Goal: Check status

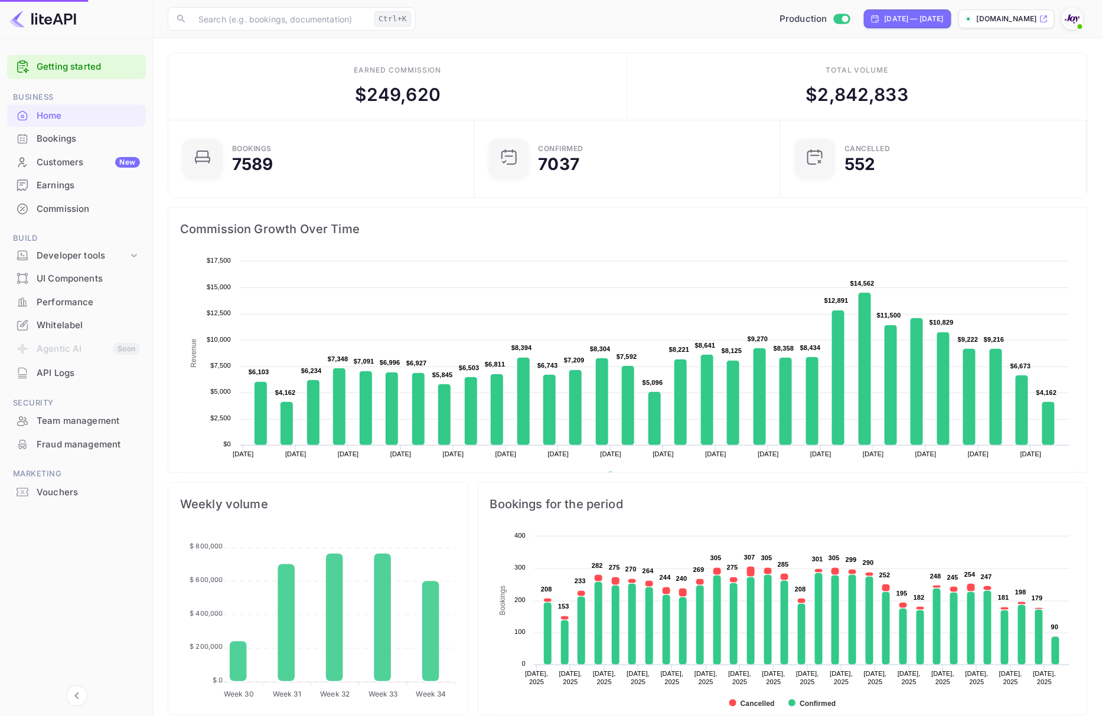
scroll to position [180, 286]
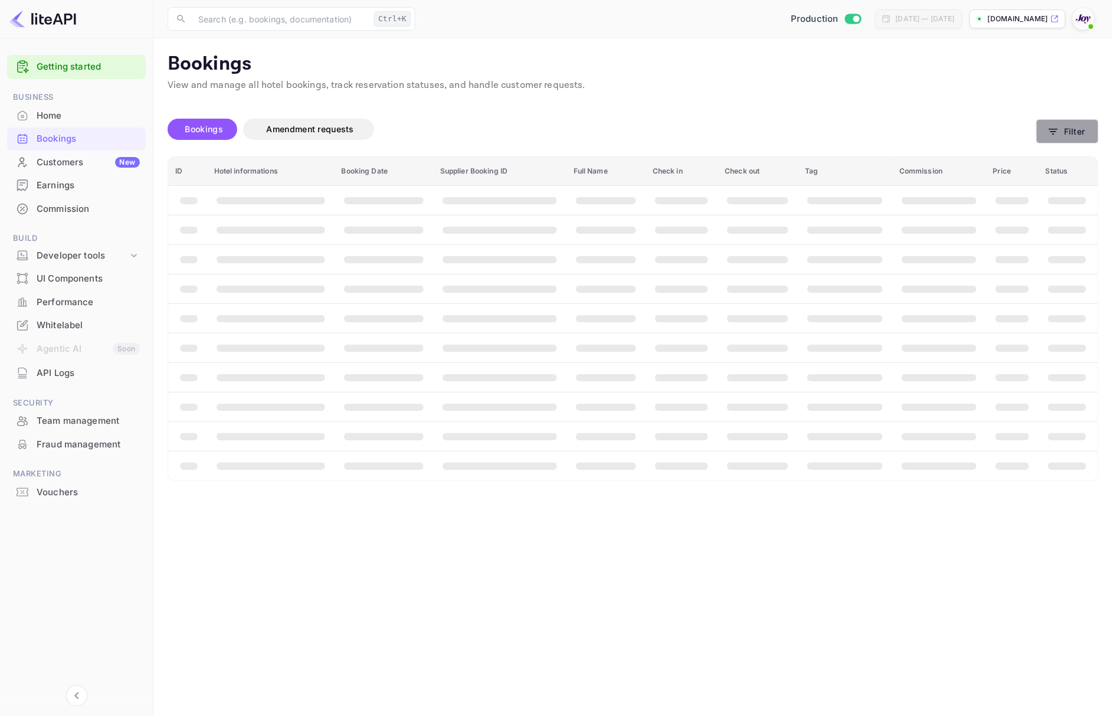
click at [1052, 126] on icon "button" at bounding box center [1054, 132] width 12 height 12
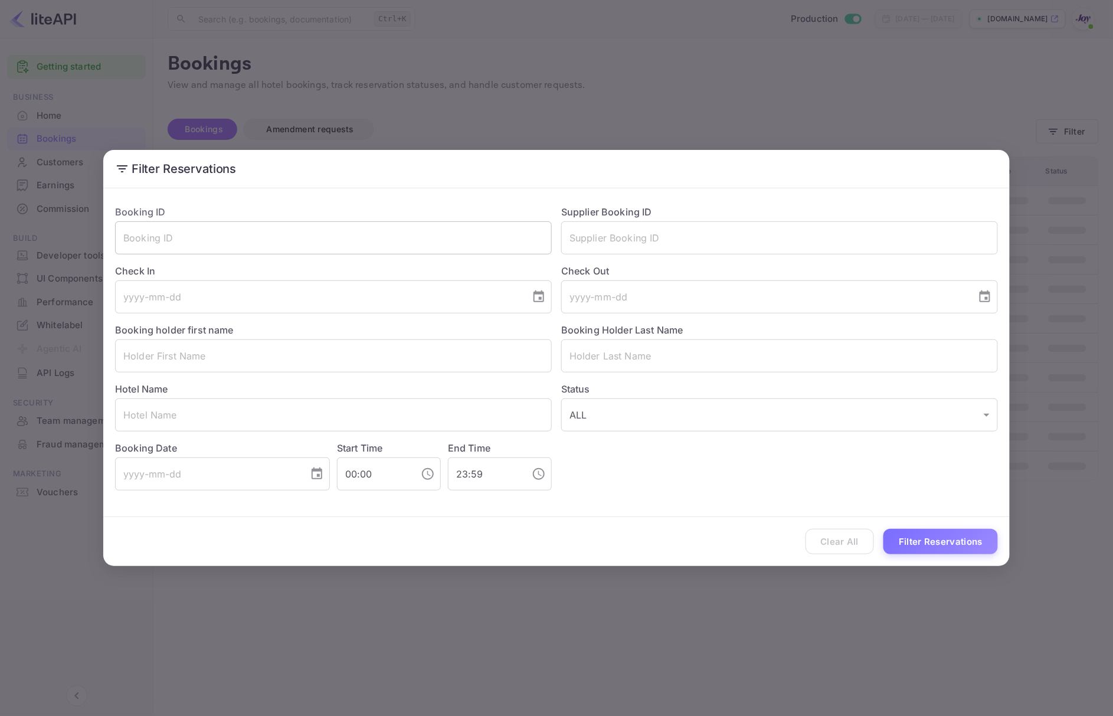
click at [227, 248] on input "text" at bounding box center [333, 237] width 437 height 33
paste input "8713895"
type input "8713895"
click at [401, 246] on input "8713895" at bounding box center [333, 237] width 437 height 33
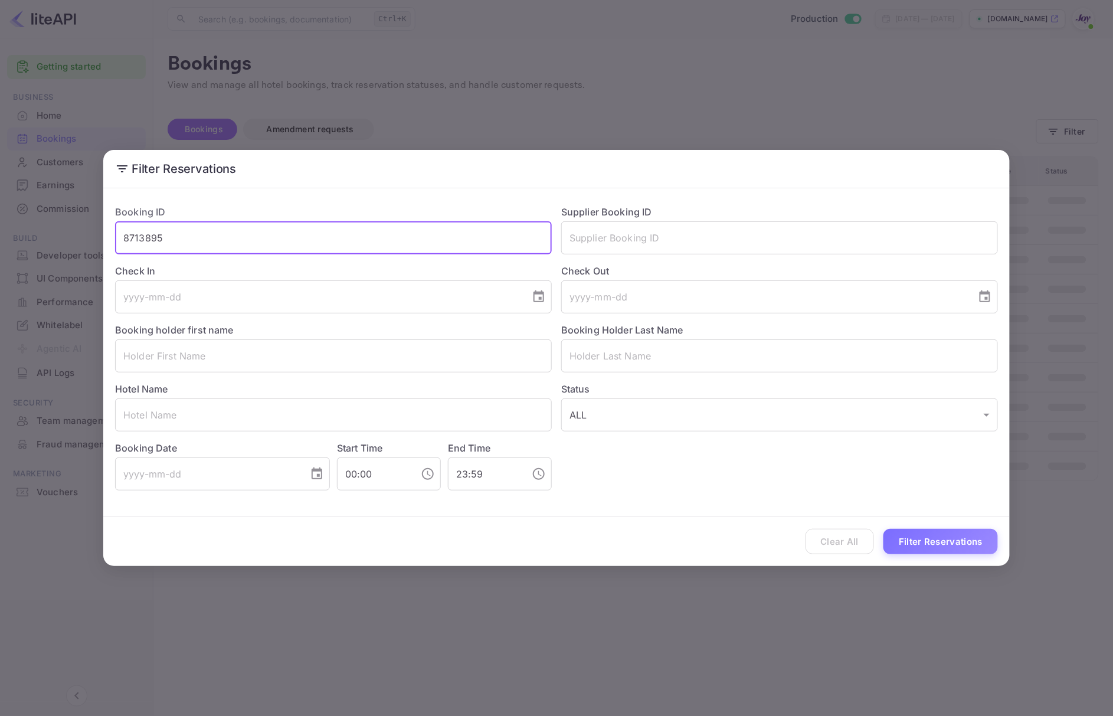
click at [401, 246] on input "8713895" at bounding box center [333, 237] width 437 height 33
click at [697, 250] on input "text" at bounding box center [779, 237] width 437 height 33
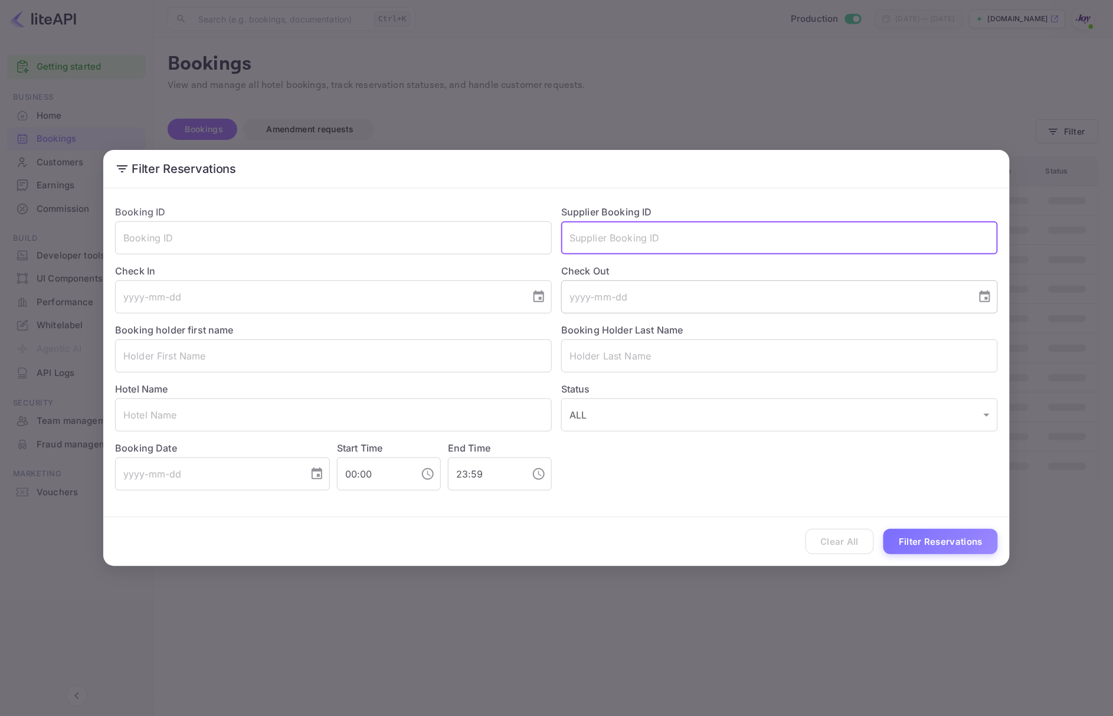
paste input "8713895"
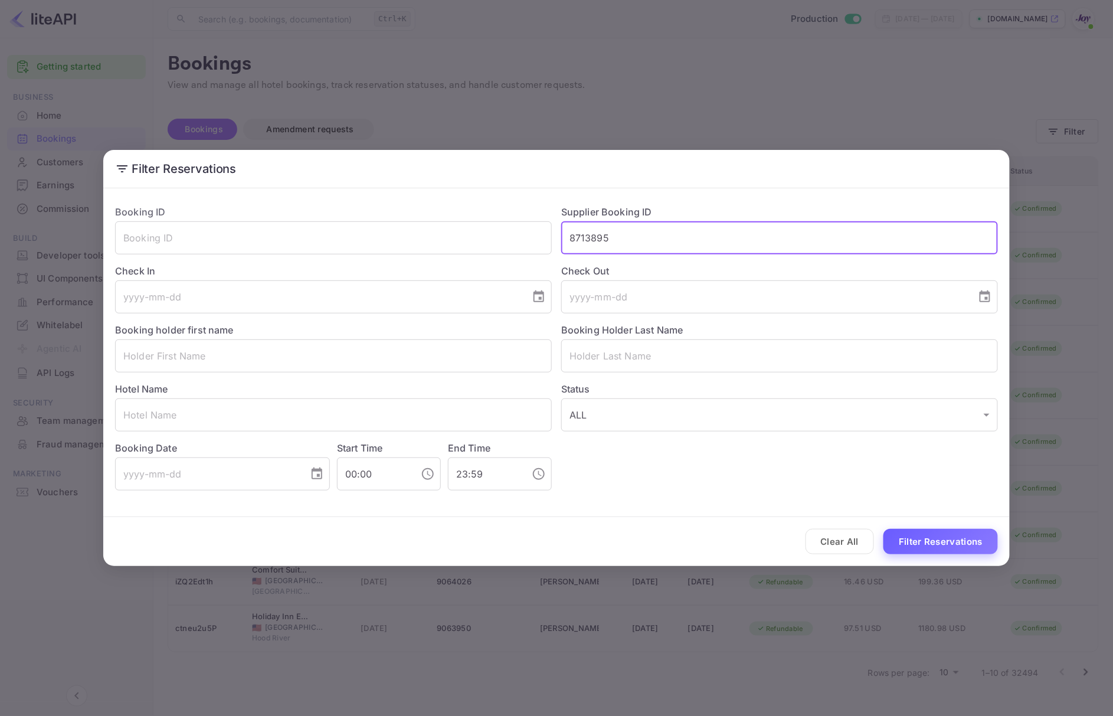
type input "8713895"
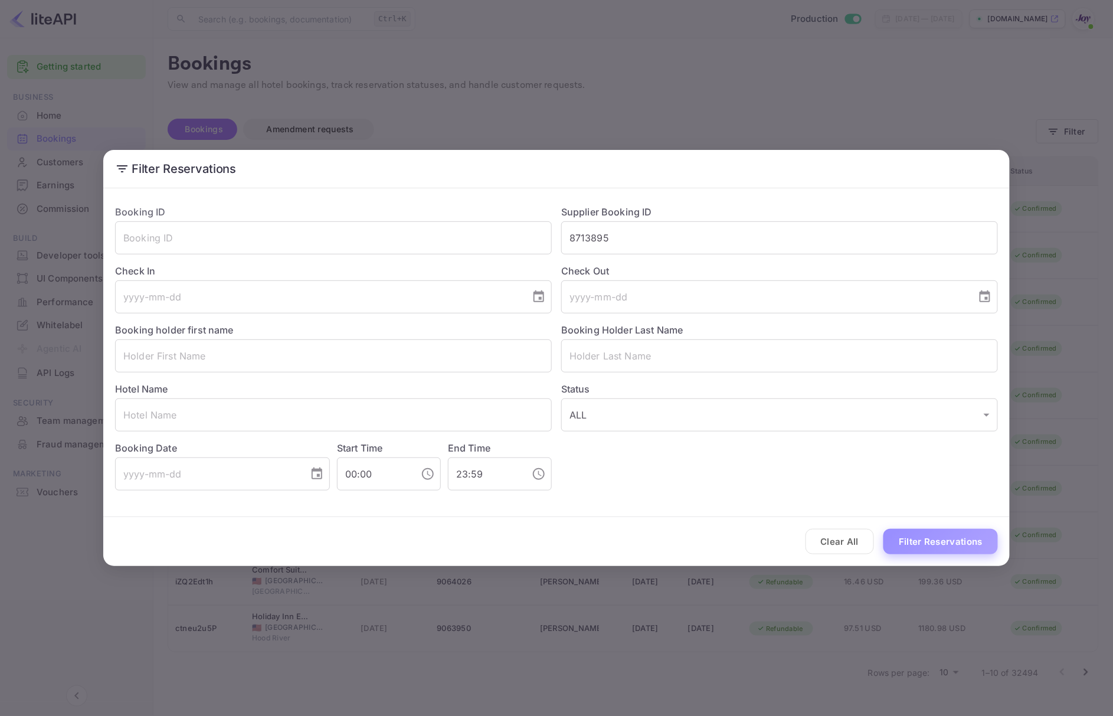
click at [936, 533] on button "Filter Reservations" at bounding box center [941, 541] width 115 height 25
